Goal: Information Seeking & Learning: Learn about a topic

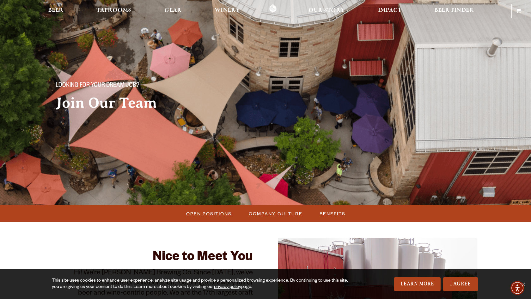
click at [204, 216] on span "Open Positions" at bounding box center [209, 213] width 46 height 9
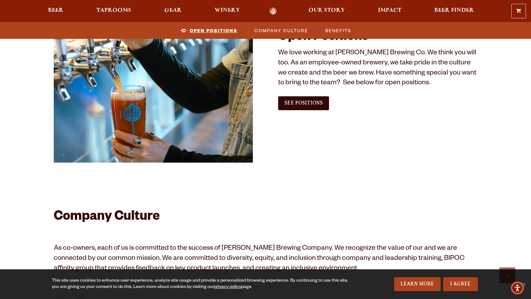
scroll to position [384, 0]
click at [313, 101] on span "See Positions" at bounding box center [303, 103] width 38 height 6
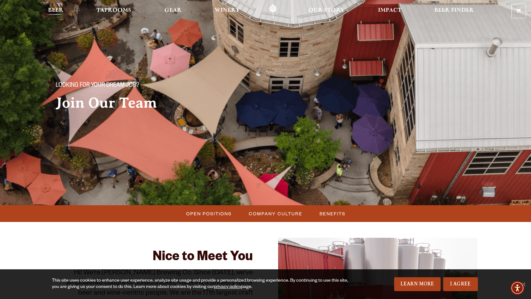
click at [60, 10] on span "Beer" at bounding box center [55, 10] width 15 height 5
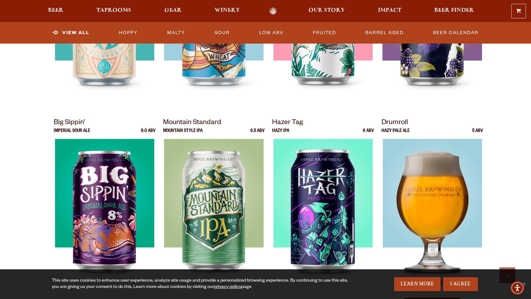
scroll to position [559, 0]
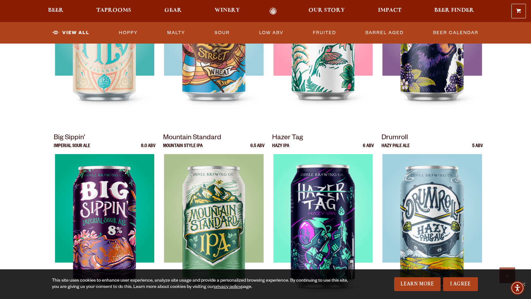
click at [210, 136] on p "Mountain Standard" at bounding box center [214, 138] width 102 height 11
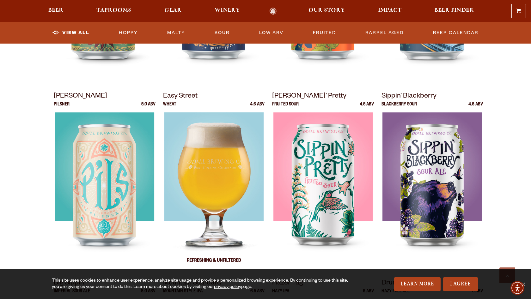
scroll to position [321, 0]
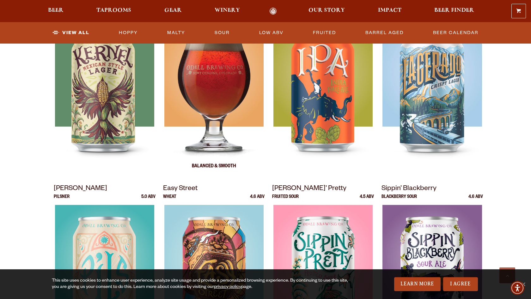
click at [211, 93] on img at bounding box center [213, 97] width 99 height 158
